Goal: Information Seeking & Learning: Find specific fact

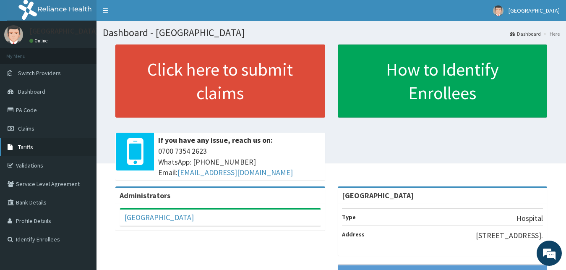
click at [31, 144] on span "Tariffs" at bounding box center [25, 147] width 15 height 8
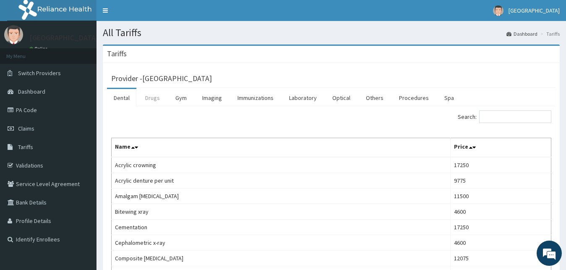
click at [154, 101] on link "Drugs" at bounding box center [152, 98] width 28 height 18
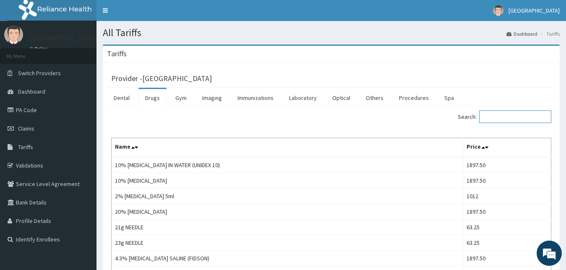
click at [507, 118] on input "Search:" at bounding box center [515, 116] width 72 height 13
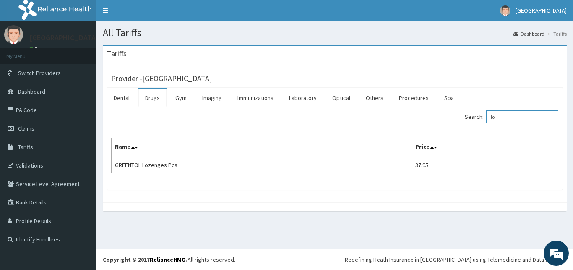
type input "l"
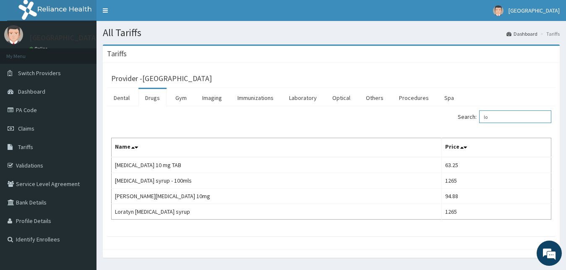
type input "l"
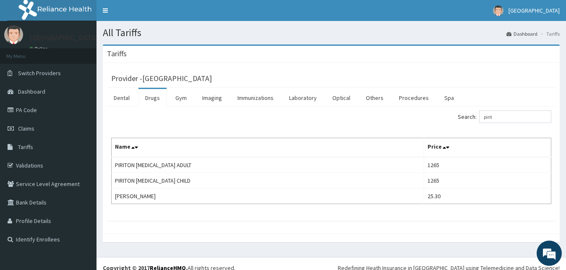
click at [506, 109] on div "Search: pirit Name Price PIRITON [MEDICAL_DATA] ADULT 1265 PIRITON [MEDICAL_DAT…" at bounding box center [331, 163] width 448 height 114
click at [508, 114] on input "pirit" at bounding box center [515, 116] width 72 height 13
type input "p"
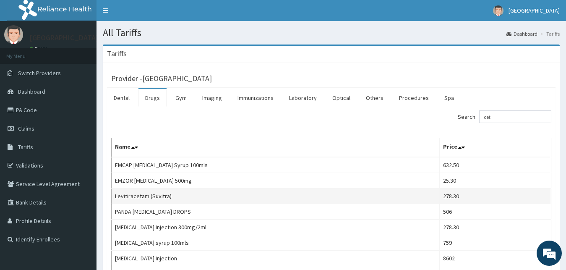
click at [419, 193] on td "Levitiracetam (Suvitra)" at bounding box center [276, 196] width 328 height 16
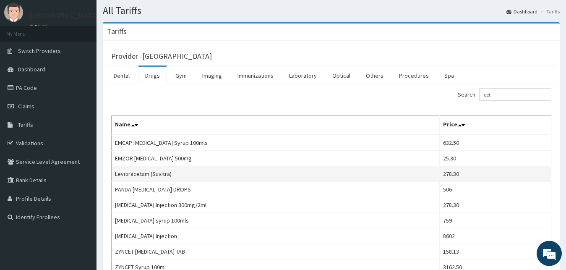
scroll to position [43, 0]
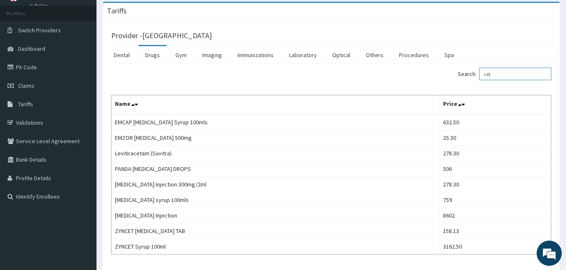
click at [501, 73] on input "cet" at bounding box center [515, 74] width 72 height 13
type input "c"
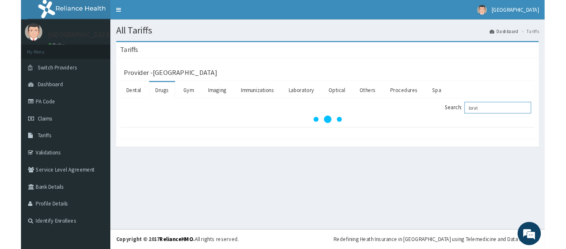
scroll to position [0, 0]
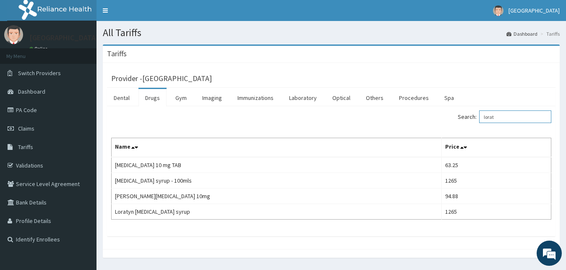
type input "lorat"
